Goal: Find specific page/section: Find specific page/section

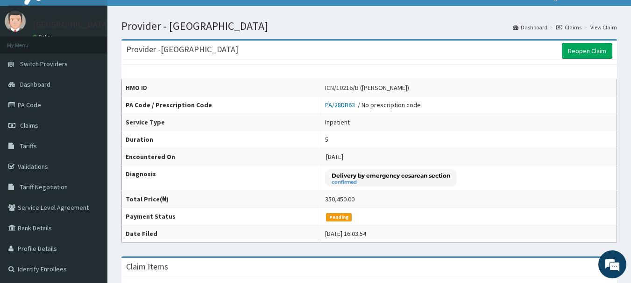
scroll to position [14, 0]
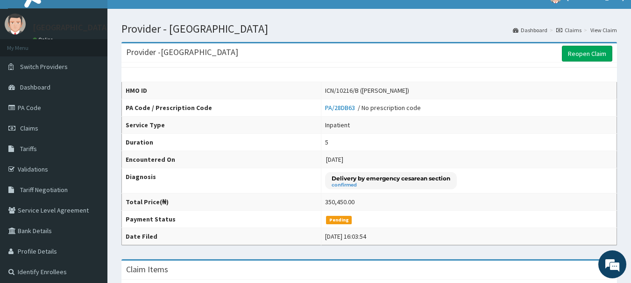
drag, startPoint x: 631, startPoint y: 92, endPoint x: 628, endPoint y: 99, distance: 7.7
click at [628, 99] on html "R EL Toggle navigation [GEOGRAPHIC_DATA] - [EMAIL_ADDRESS][DOMAIN_NAME] Member …" at bounding box center [315, 267] width 631 height 562
click at [56, 129] on link "Claims" at bounding box center [53, 128] width 107 height 21
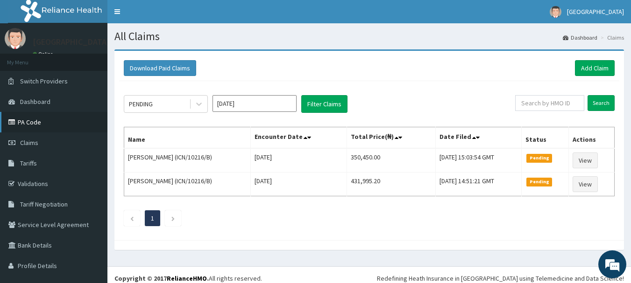
click at [66, 120] on link "PA Code" at bounding box center [53, 122] width 107 height 21
